Goal: Task Accomplishment & Management: Use online tool/utility

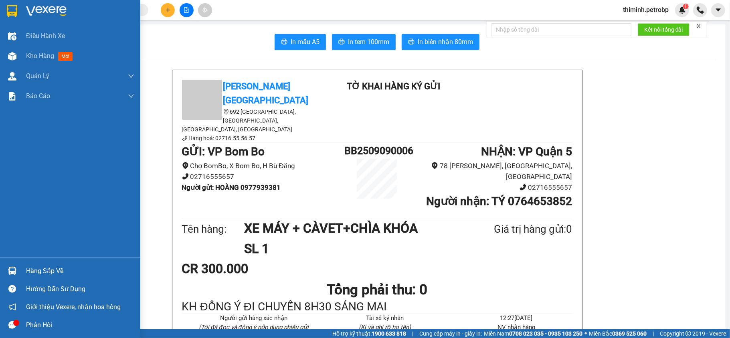
click at [22, 265] on div "Hàng sắp về" at bounding box center [70, 271] width 140 height 18
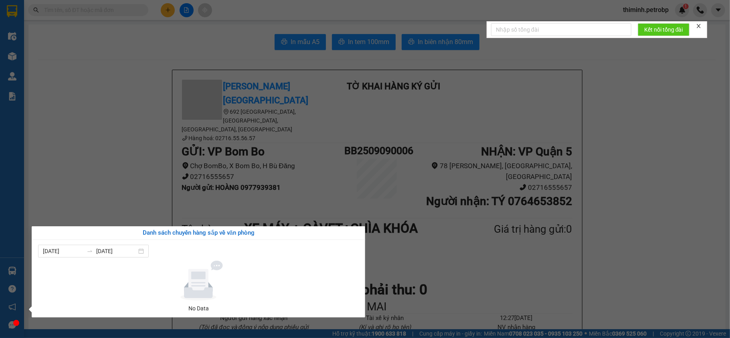
click at [127, 146] on section "Kết quả tìm kiếm ( 0 ) Bộ lọc No Data thiminh.petrobp 1 Điều hành xe Kho hàng m…" at bounding box center [365, 169] width 730 height 338
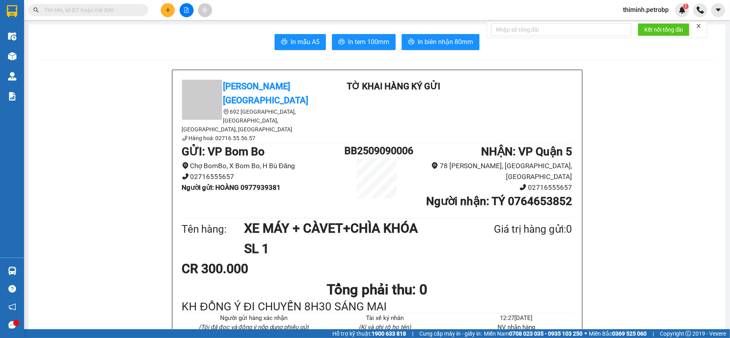
click at [164, 10] on button at bounding box center [168, 10] width 14 height 14
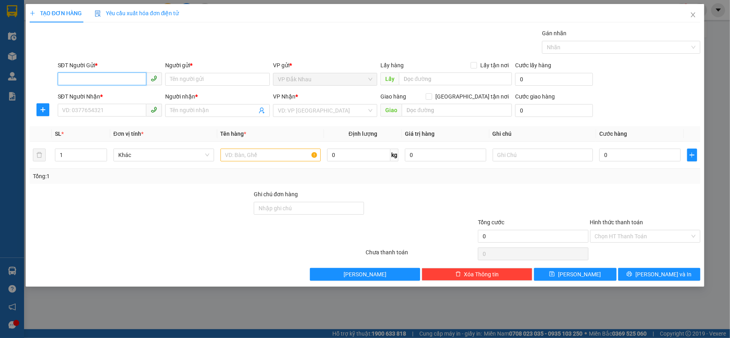
click at [82, 76] on input "SĐT Người Gửi *" at bounding box center [102, 79] width 89 height 13
click at [133, 81] on input "SĐT Người Gửi *" at bounding box center [102, 79] width 89 height 13
type input "0364398180"
click at [235, 81] on input "Người gửi *" at bounding box center [217, 79] width 105 height 13
type input "thoại"
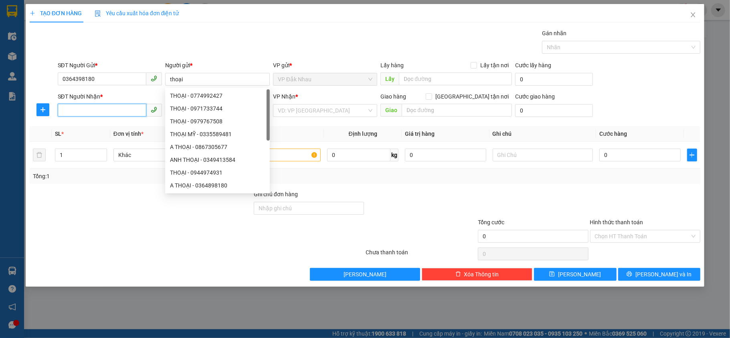
click at [132, 113] on input "SĐT Người Nhận *" at bounding box center [102, 110] width 89 height 13
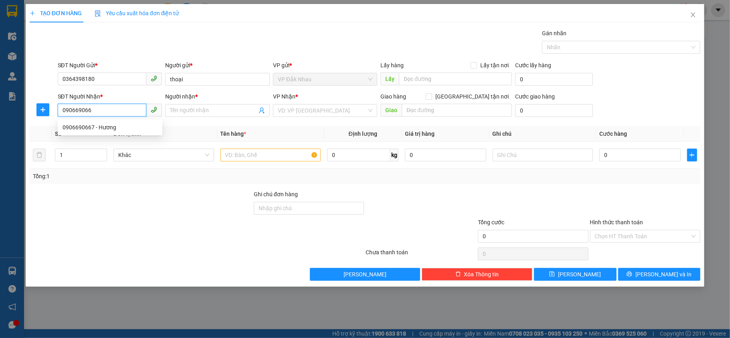
type input "0906690667"
click at [115, 125] on div "0906690667 - Hương" at bounding box center [110, 127] width 95 height 9
type input "Hương"
type input "30.000"
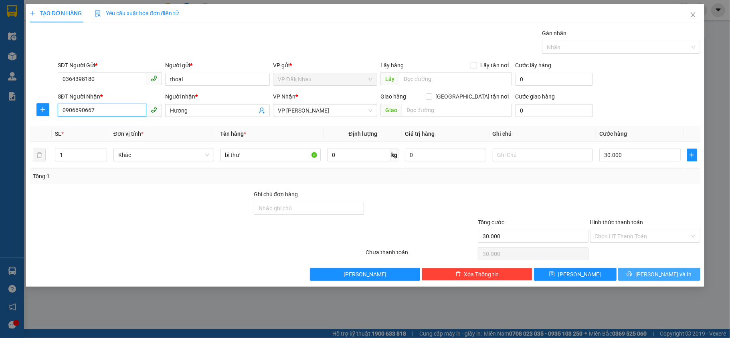
type input "0906690667"
click at [654, 278] on span "[PERSON_NAME] và In" at bounding box center [663, 274] width 56 height 9
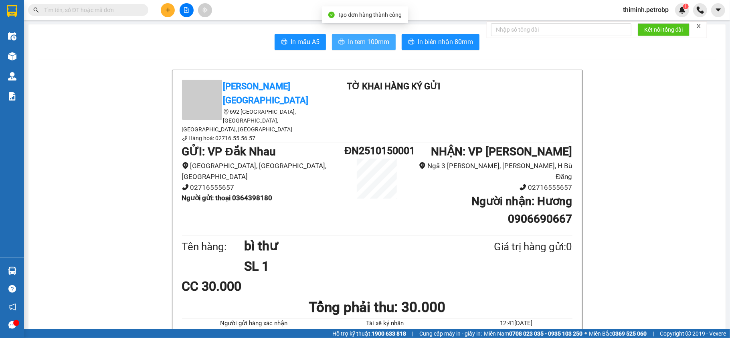
click at [374, 40] on span "In tem 100mm" at bounding box center [368, 42] width 41 height 10
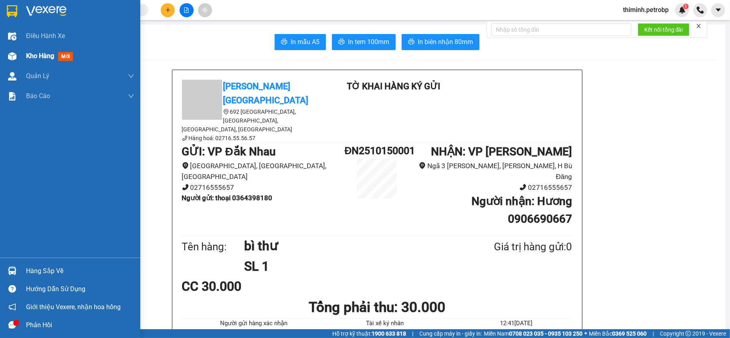
click at [32, 54] on span "Kho hàng" at bounding box center [40, 56] width 28 height 8
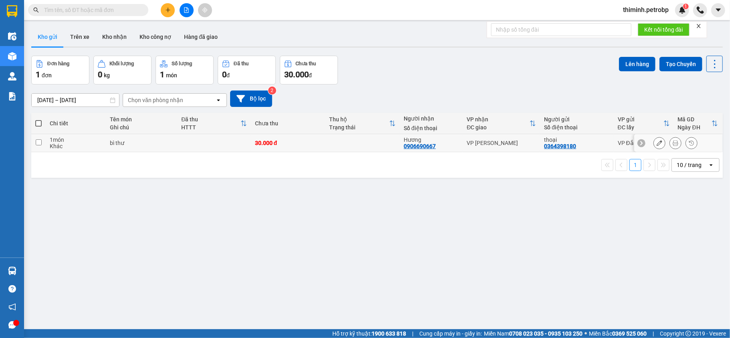
click at [36, 144] on input "checkbox" at bounding box center [39, 143] width 6 height 6
checkbox input "true"
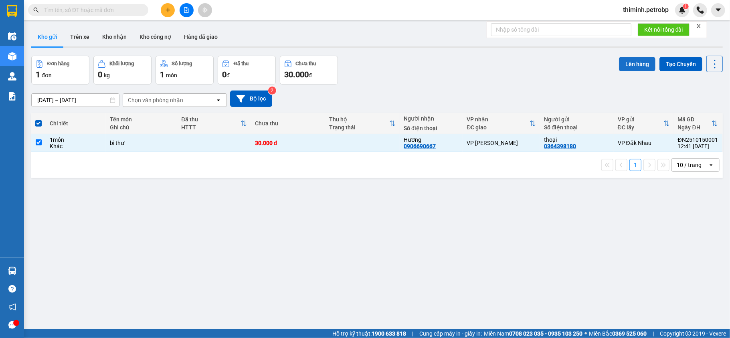
click at [629, 57] on button "Lên hàng" at bounding box center [637, 64] width 36 height 14
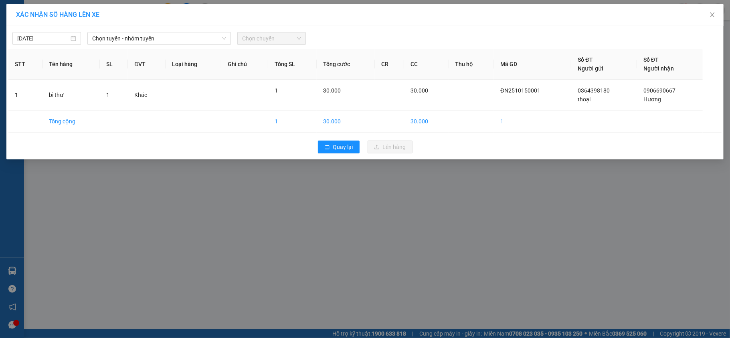
click at [170, 31] on div "[DATE] Chọn tuyến - nhóm tuyến Chọn chuyến" at bounding box center [364, 36] width 713 height 17
click at [190, 36] on span "Chọn tuyến - nhóm tuyến" at bounding box center [159, 38] width 134 height 12
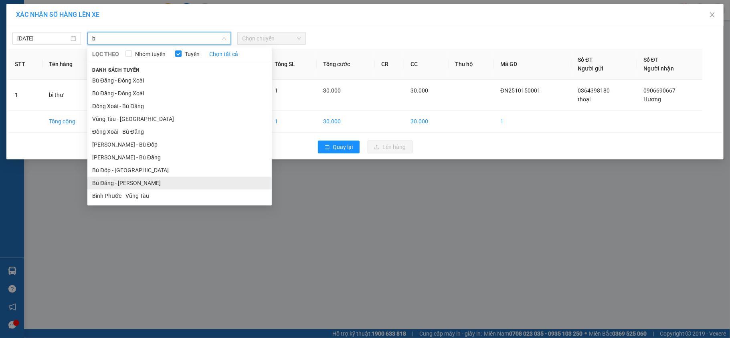
type input "b"
click at [135, 180] on li "Bù Đăng - [PERSON_NAME]" at bounding box center [179, 183] width 184 height 13
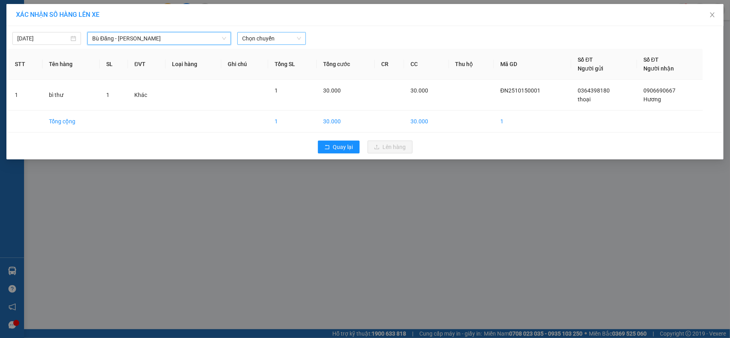
click at [273, 38] on span "Chọn chuyến" at bounding box center [271, 38] width 59 height 12
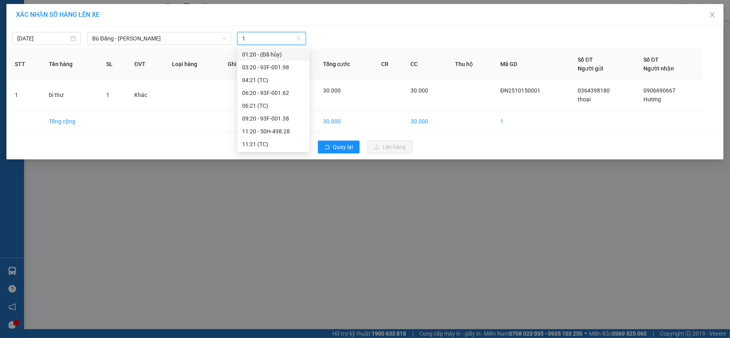
type input "13"
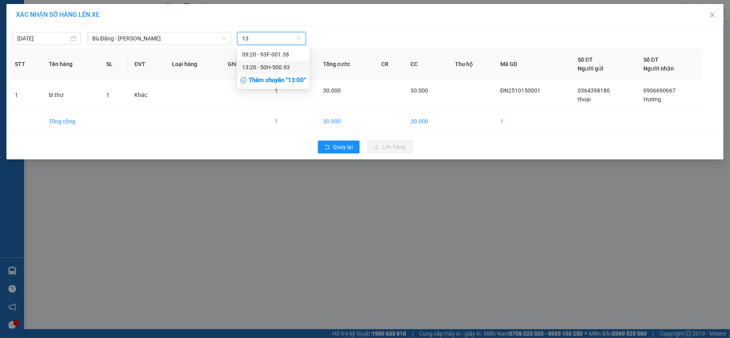
click at [269, 68] on div "13:20 - 50H-500.93" at bounding box center [273, 67] width 63 height 9
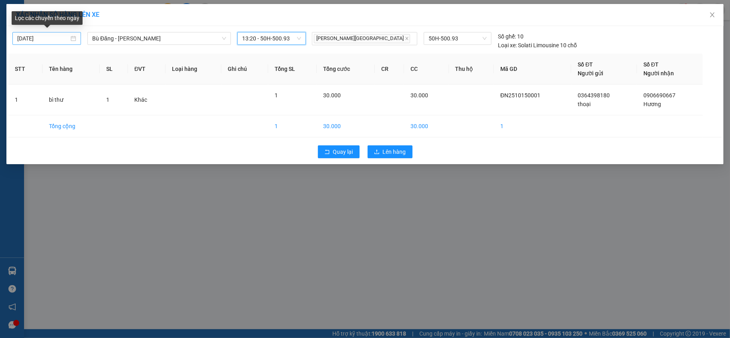
click at [55, 34] on input "[DATE]" at bounding box center [43, 38] width 52 height 9
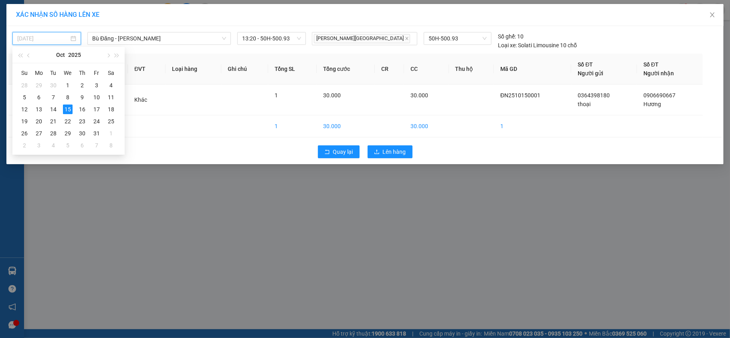
type input "[DATE]"
click at [89, 177] on div "XÁC NHẬN SỐ HÀNG LÊN XE [DATE] [GEOGRAPHIC_DATA] - [GEOGRAPHIC_DATA] LỌC THEO N…" at bounding box center [365, 169] width 730 height 338
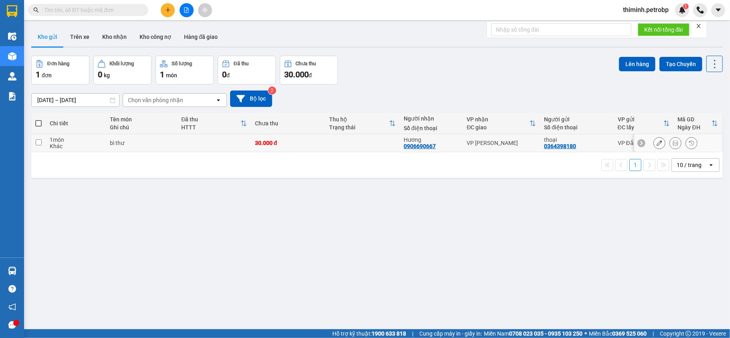
click at [40, 145] on input "checkbox" at bounding box center [39, 143] width 6 height 6
checkbox input "true"
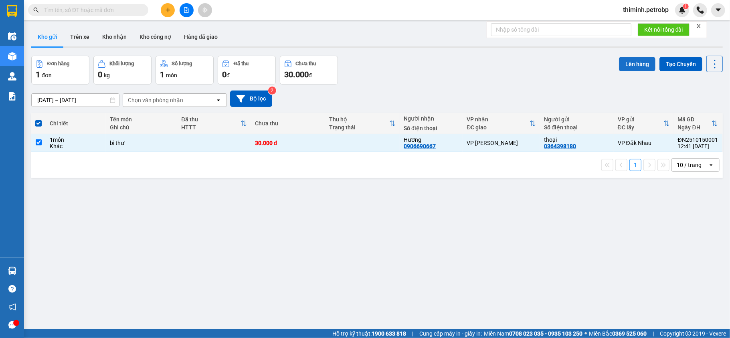
click at [629, 59] on button "Lên hàng" at bounding box center [637, 64] width 36 height 14
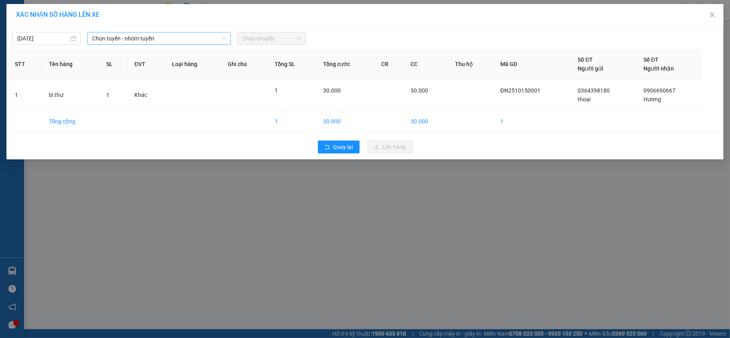
click at [151, 34] on span "Chọn tuyến - nhóm tuyến" at bounding box center [159, 38] width 134 height 12
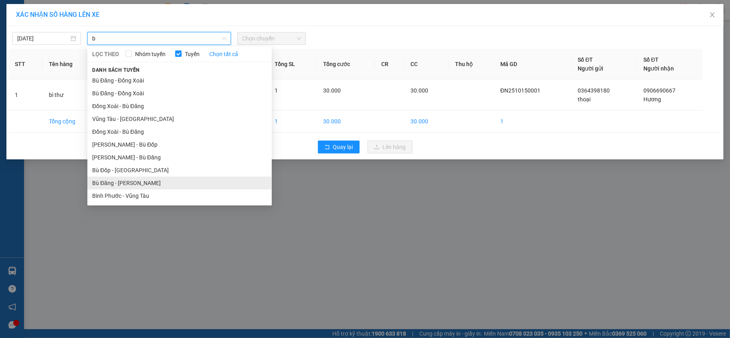
type input "b"
click at [152, 177] on li "Bù Đăng - [PERSON_NAME]" at bounding box center [179, 183] width 184 height 13
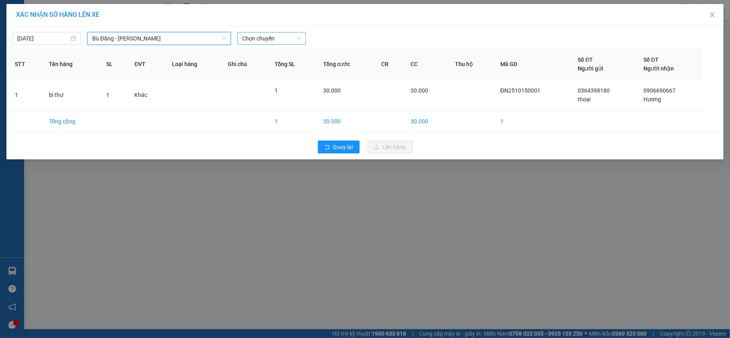
click at [292, 32] on div "Chọn chuyến" at bounding box center [271, 38] width 69 height 13
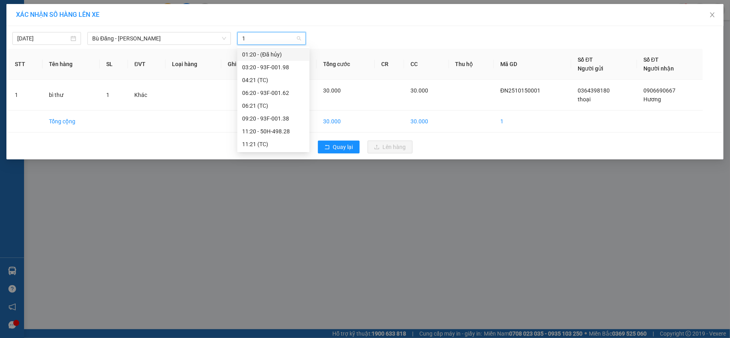
type input "13"
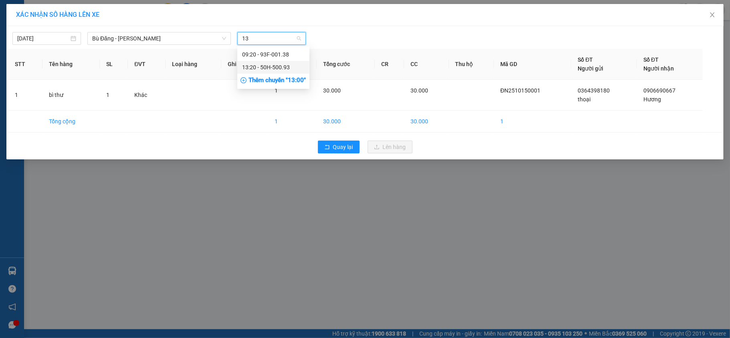
click at [268, 66] on div "13:20 - 50H-500.93" at bounding box center [273, 67] width 63 height 9
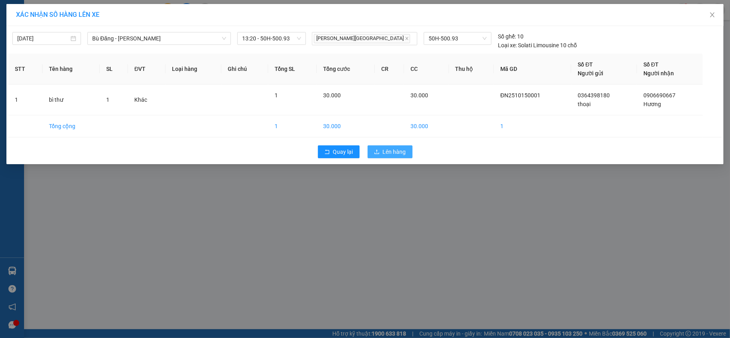
click at [410, 156] on button "Lên hàng" at bounding box center [390, 152] width 45 height 13
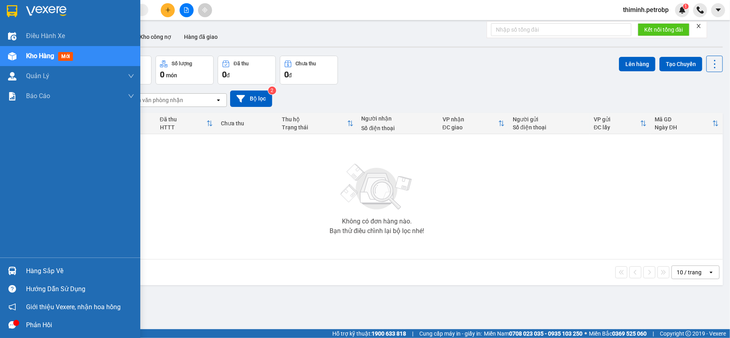
click at [38, 270] on div "Hàng sắp về" at bounding box center [80, 271] width 108 height 12
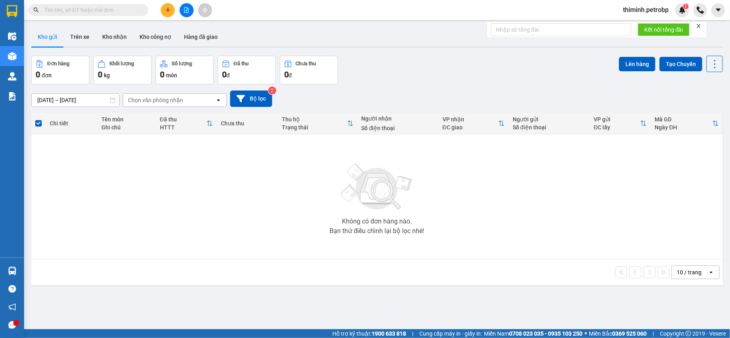
click at [432, 210] on section "Kết quả tìm kiếm ( 0 ) Bộ lọc No Data thiminh.petrobp 1 Điều hành xe Kho hàng m…" at bounding box center [365, 169] width 730 height 338
click at [79, 35] on button "Trên xe" at bounding box center [80, 36] width 32 height 19
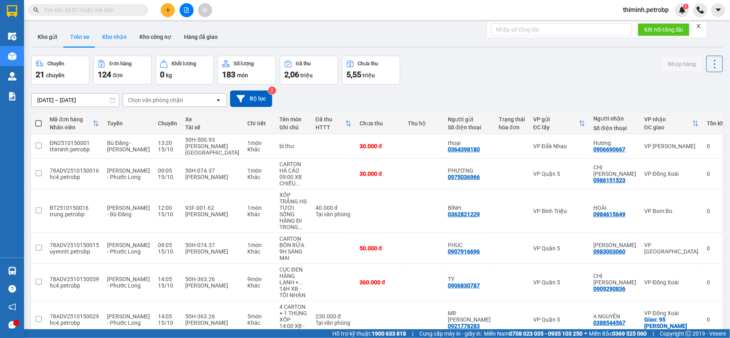
click at [109, 35] on button "Kho nhận" at bounding box center [114, 36] width 37 height 19
type input "[DATE] – [DATE]"
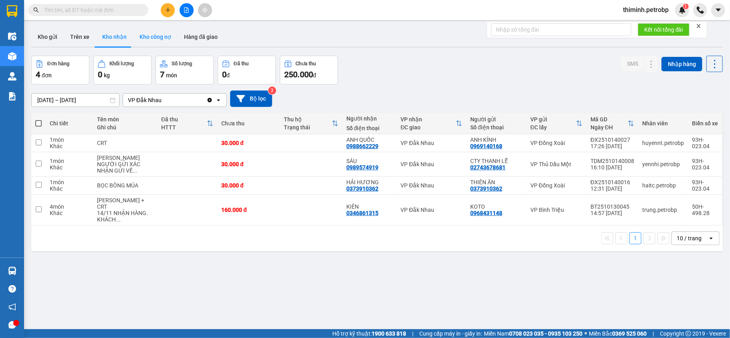
click at [146, 33] on button "Kho công nợ" at bounding box center [155, 36] width 44 height 19
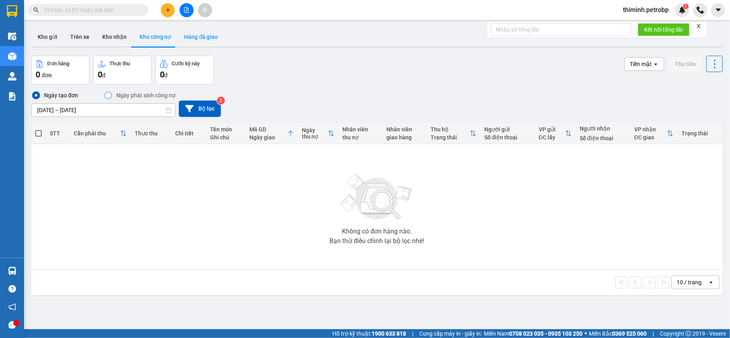
click at [196, 40] on button "Hàng đã giao" at bounding box center [201, 36] width 47 height 19
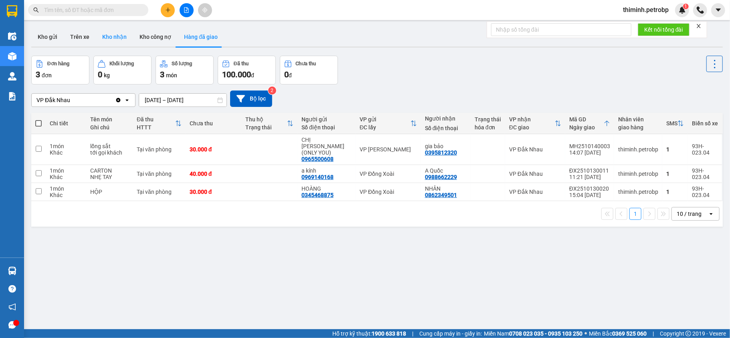
click at [130, 34] on button "Kho nhận" at bounding box center [114, 36] width 37 height 19
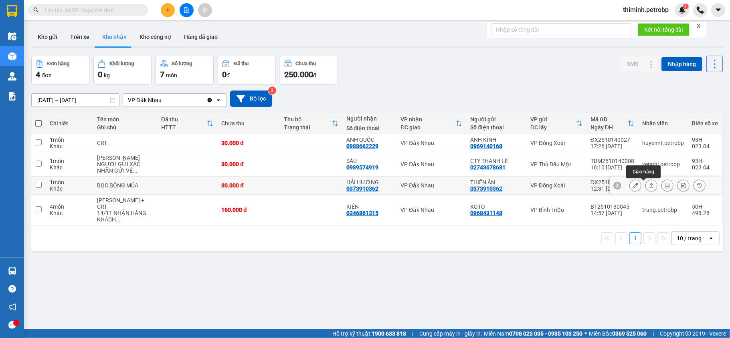
click at [647, 185] on button at bounding box center [651, 186] width 11 height 14
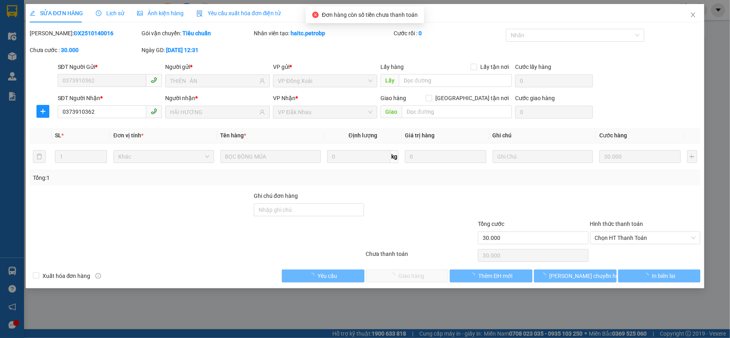
type input "0373910362"
type input "THIÊN ÂN"
type input "0373910362"
type input "HẢI HƯƠNG"
type input "30.000"
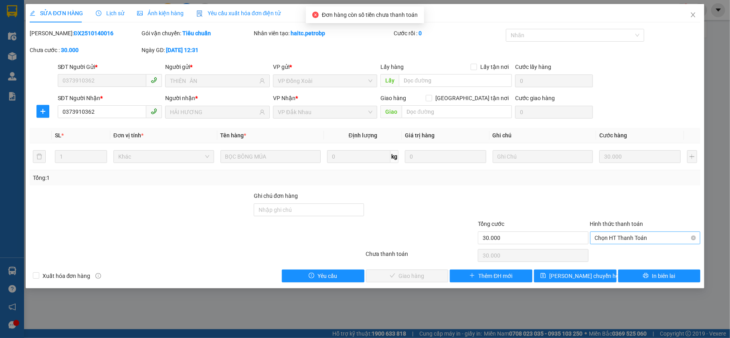
click at [644, 240] on span "Chọn HT Thanh Toán" at bounding box center [645, 238] width 101 height 12
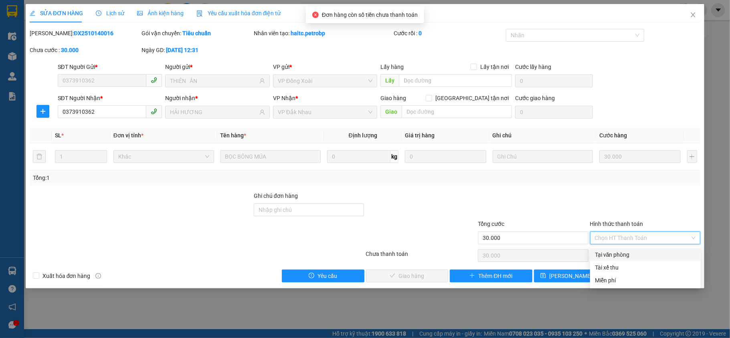
click at [631, 254] on div "Tại văn phòng" at bounding box center [645, 255] width 101 height 9
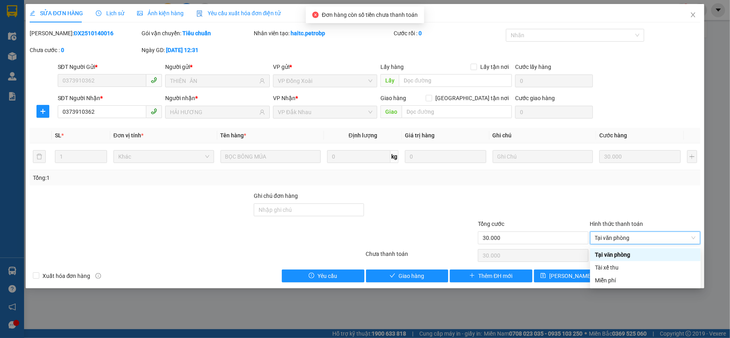
type input "0"
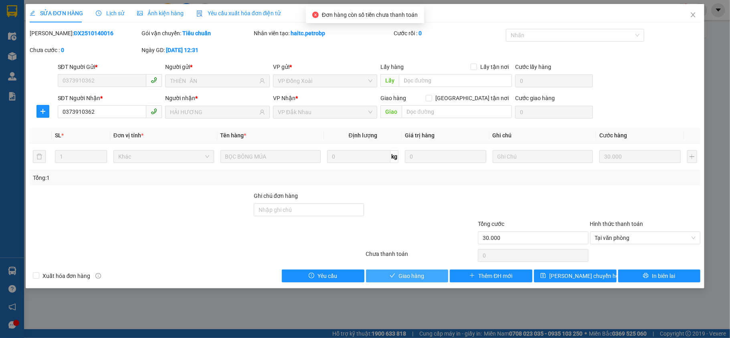
click at [402, 280] on span "Giao hàng" at bounding box center [411, 276] width 26 height 9
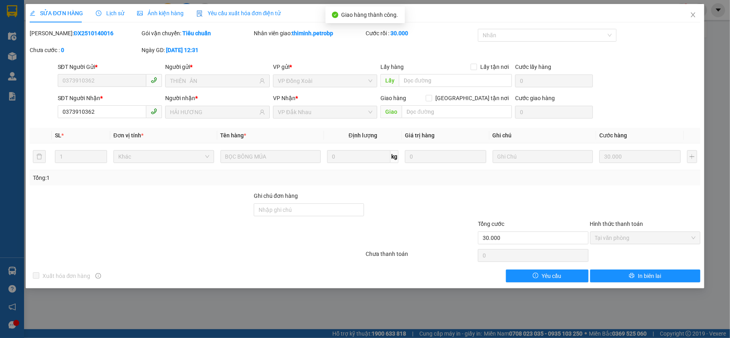
click at [680, 14] on div "SỬA ĐƠN HÀNG Lịch sử Ảnh kiện hàng Yêu cầu xuất hóa đơn điện tử" at bounding box center [365, 13] width 671 height 18
click at [683, 14] on span "Close" at bounding box center [693, 15] width 22 height 22
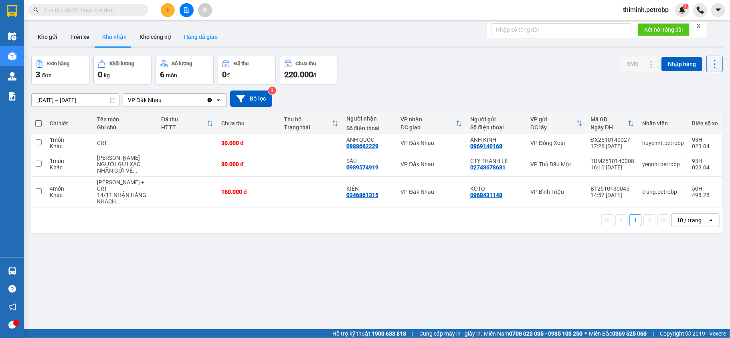
click at [204, 34] on button "Hàng đã giao" at bounding box center [201, 36] width 47 height 19
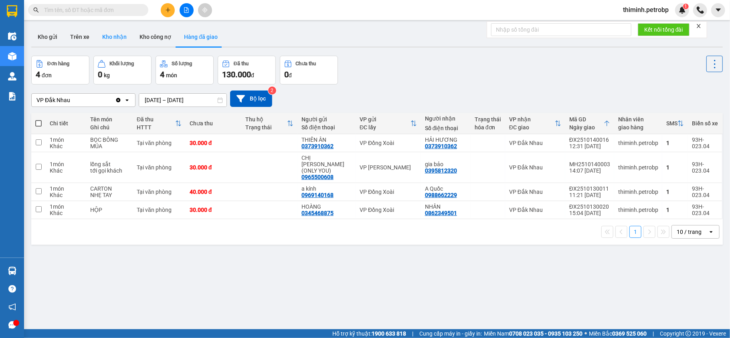
click at [112, 41] on button "Kho nhận" at bounding box center [114, 36] width 37 height 19
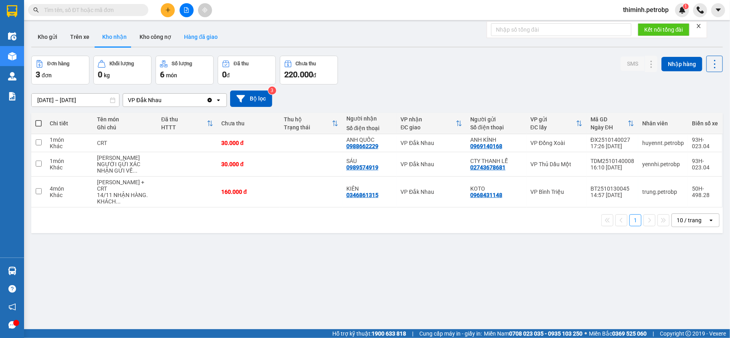
click at [216, 39] on button "Hàng đã giao" at bounding box center [201, 36] width 47 height 19
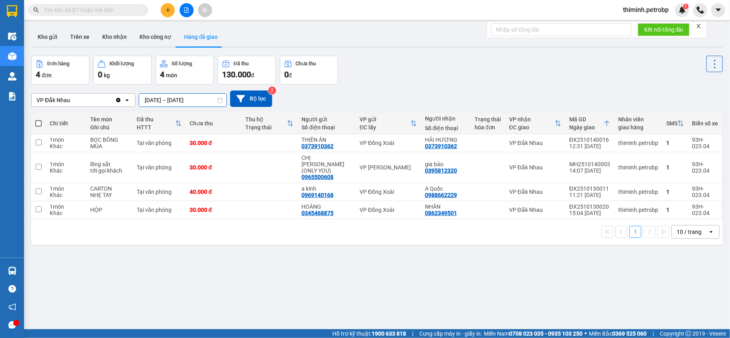
click at [161, 102] on input "[DATE] – [DATE]" at bounding box center [182, 100] width 87 height 13
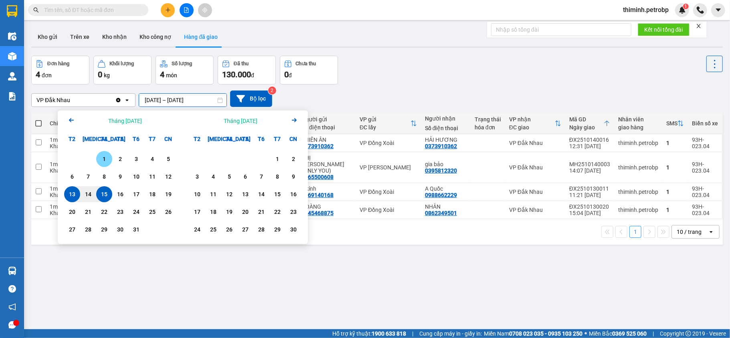
click at [100, 156] on div "1" at bounding box center [104, 159] width 11 height 10
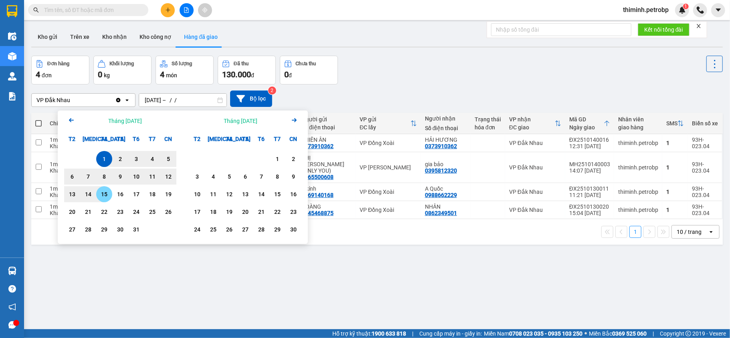
click at [103, 189] on div "15" at bounding box center [104, 194] width 16 height 16
type input "[DATE] – [DATE]"
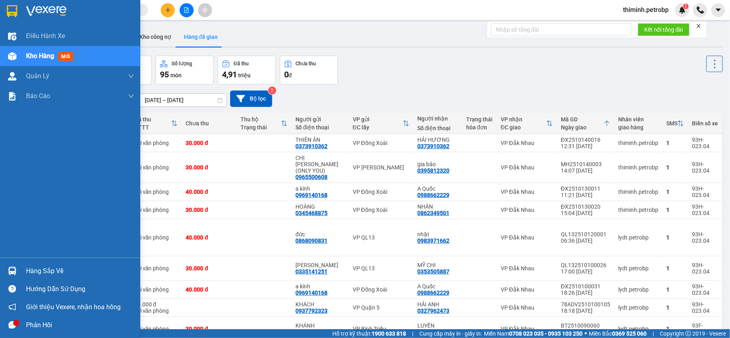
click at [21, 268] on div "Hàng sắp về" at bounding box center [70, 271] width 140 height 18
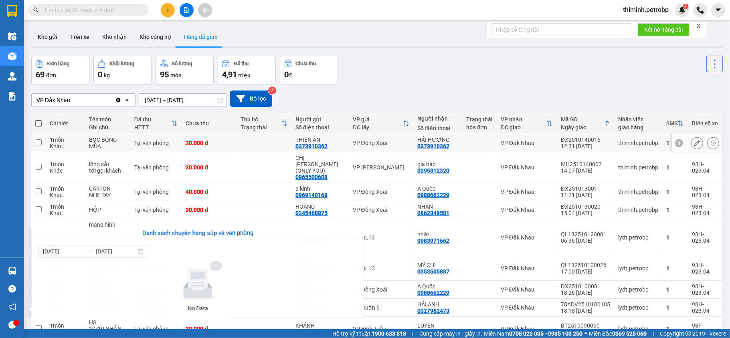
click at [286, 143] on section "Kết quả tìm kiếm ( 0 ) Bộ lọc No Data thiminh.petrobp 1 Điều hành xe Kho hàng m…" at bounding box center [365, 169] width 730 height 338
